Goal: Communication & Community: Ask a question

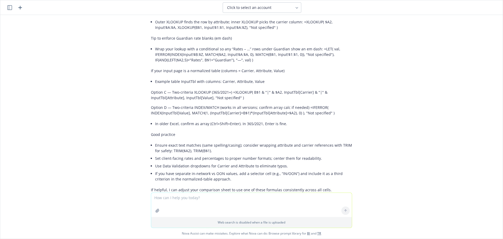
scroll to position [721, 0]
